Goal: Information Seeking & Learning: Check status

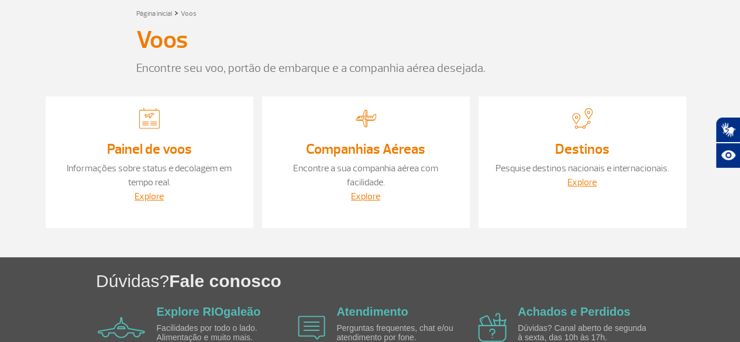
scroll to position [117, 0]
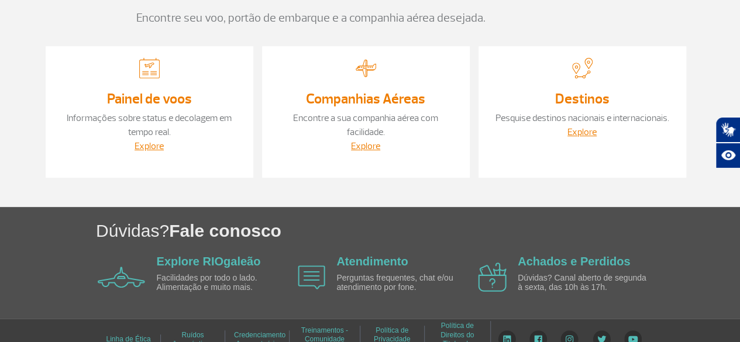
click at [156, 86] on div "Painel de voos Informações sobre status e decolagem em tempo real. Explore" at bounding box center [150, 112] width 208 height 132
click at [154, 96] on link "Painel de voos" at bounding box center [149, 99] width 85 height 18
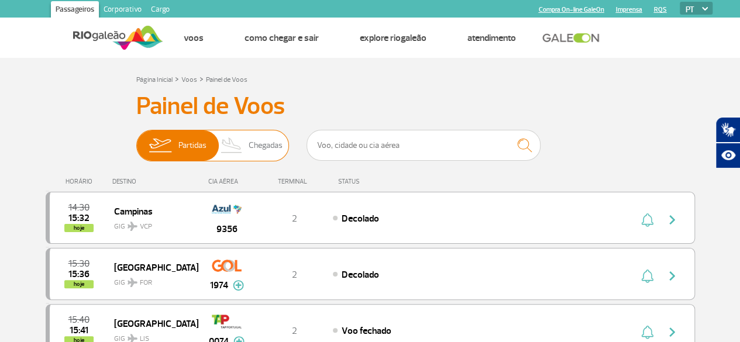
click at [253, 150] on span "Chegadas" at bounding box center [266, 145] width 34 height 30
click at [136, 140] on input "Partidas Chegadas" at bounding box center [136, 140] width 0 height 0
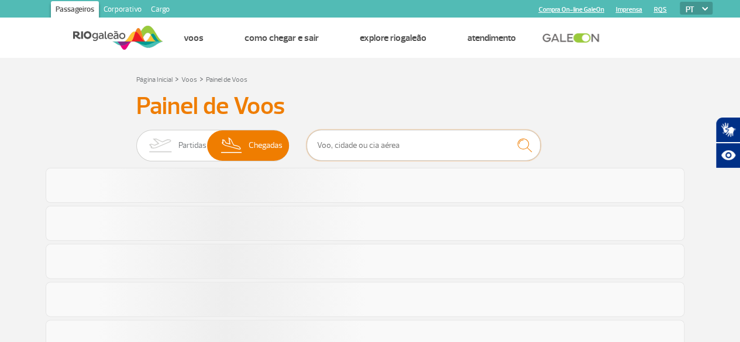
click at [347, 147] on input "text" at bounding box center [423, 145] width 234 height 31
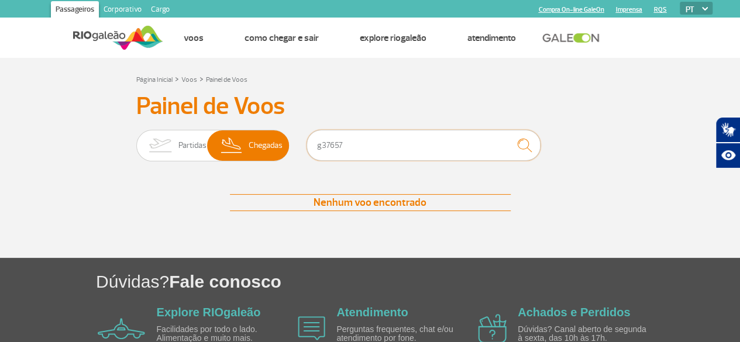
drag, startPoint x: 389, startPoint y: 154, endPoint x: 322, endPoint y: 142, distance: 68.9
click at [322, 142] on input "g37657" at bounding box center [423, 145] width 234 height 31
type input "g"
type input "7657"
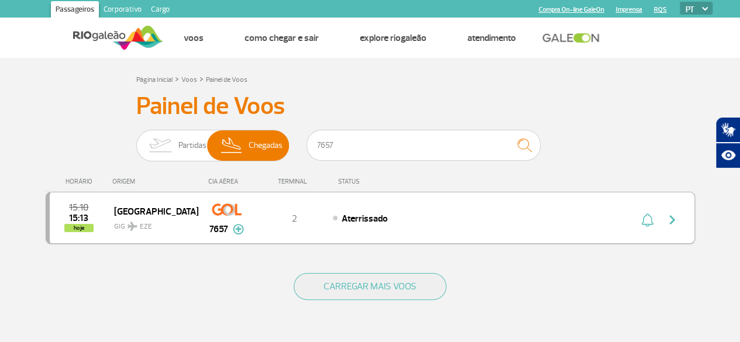
click at [581, 218] on div "Aterrissado" at bounding box center [462, 218] width 258 height 13
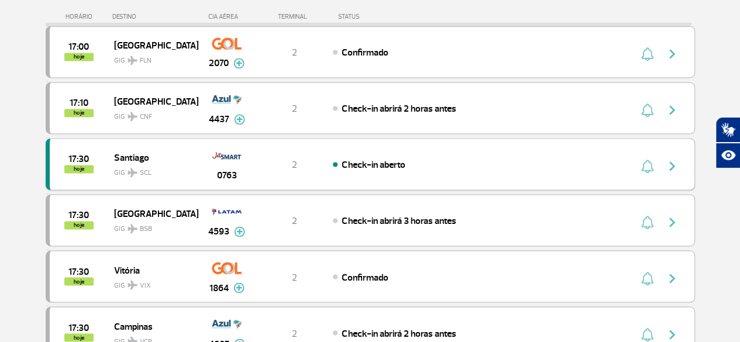
scroll to position [936, 0]
